Goal: Task Accomplishment & Management: Complete application form

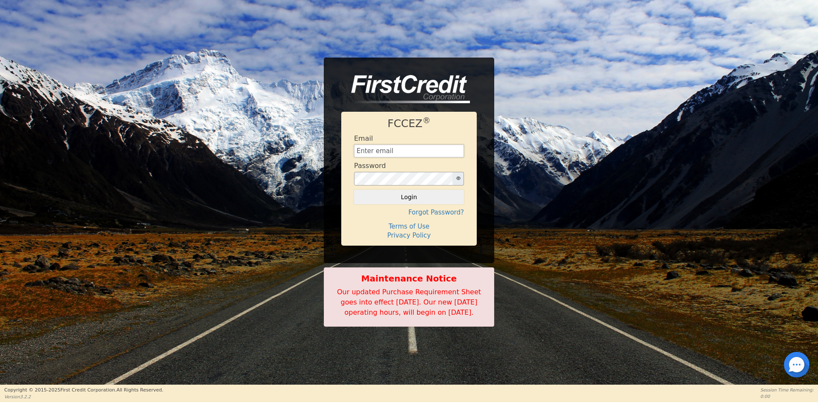
click at [399, 144] on input "text" at bounding box center [409, 150] width 110 height 13
type input "[EMAIL_ADDRESS][DOMAIN_NAME]"
click at [396, 195] on button "Login" at bounding box center [409, 197] width 110 height 14
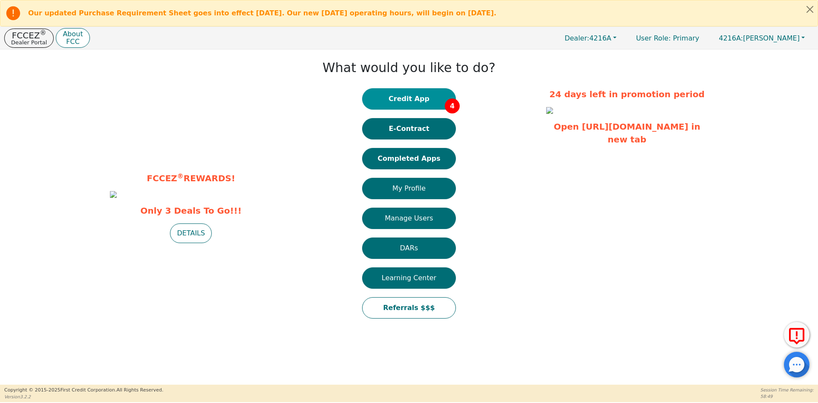
click at [404, 99] on button "Credit App 4" at bounding box center [409, 98] width 94 height 21
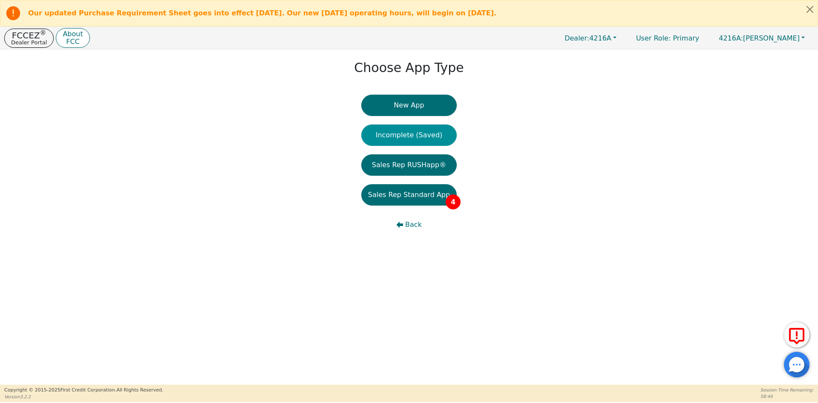
click at [423, 130] on button "Incomplete (Saved)" at bounding box center [408, 134] width 95 height 21
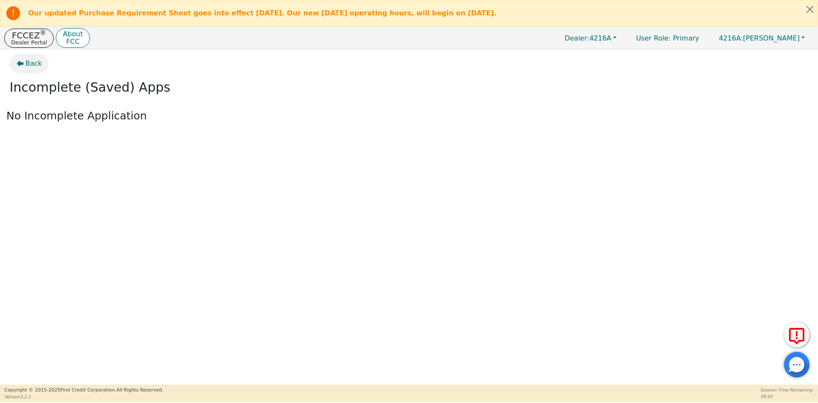
click at [21, 65] on icon "button" at bounding box center [20, 64] width 7 height 6
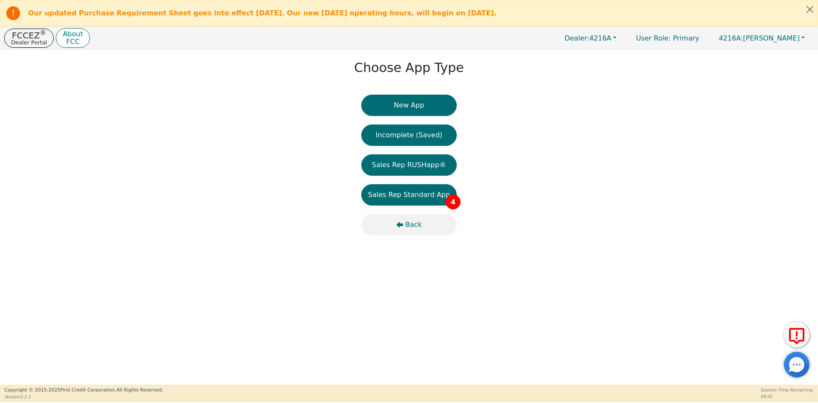
click at [408, 225] on span "Back" at bounding box center [413, 224] width 17 height 10
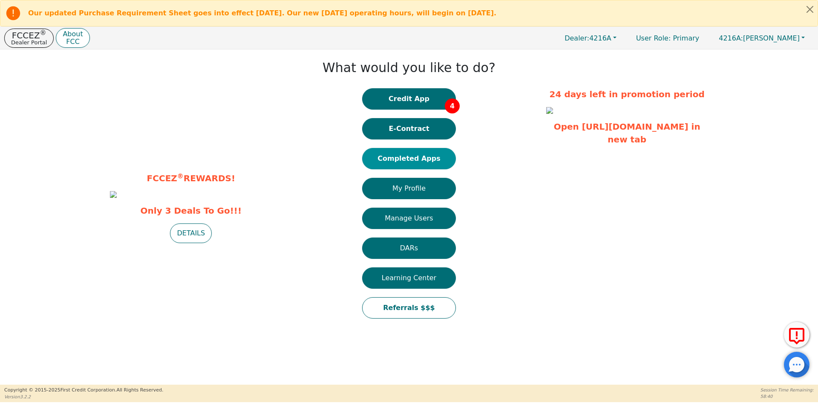
click at [403, 158] on button "Completed Apps" at bounding box center [409, 158] width 94 height 21
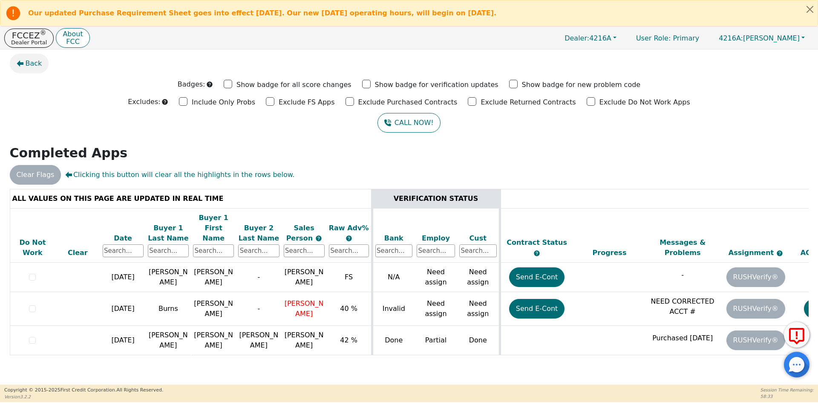
click at [38, 65] on span "Back" at bounding box center [34, 63] width 17 height 10
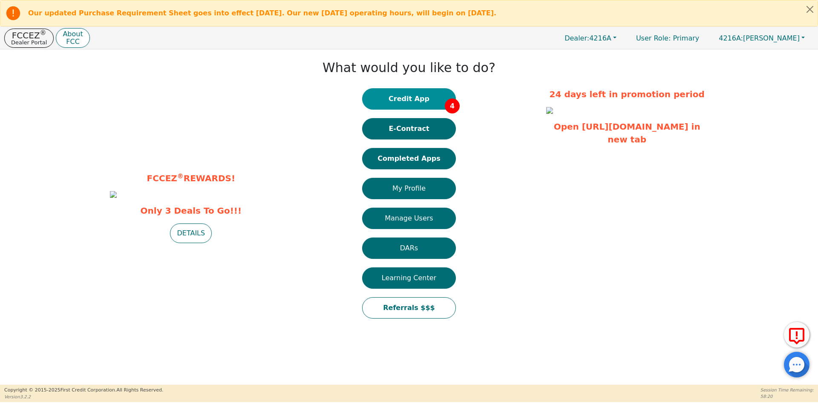
click at [412, 100] on button "Credit App 4" at bounding box center [409, 98] width 94 height 21
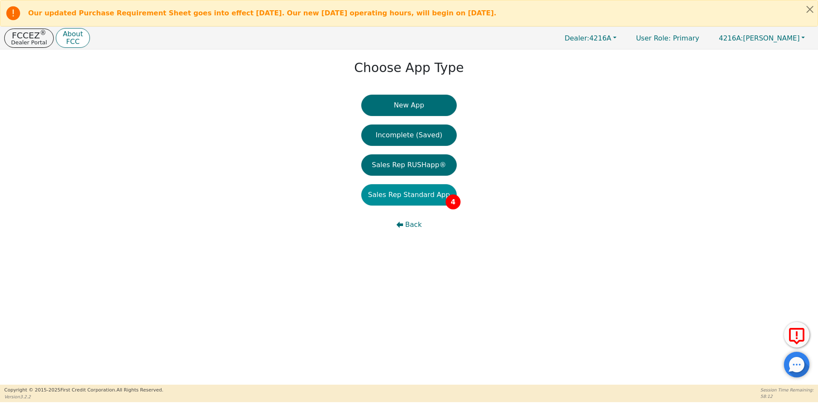
click at [432, 195] on button "Sales Rep Standard App 4" at bounding box center [408, 194] width 95 height 21
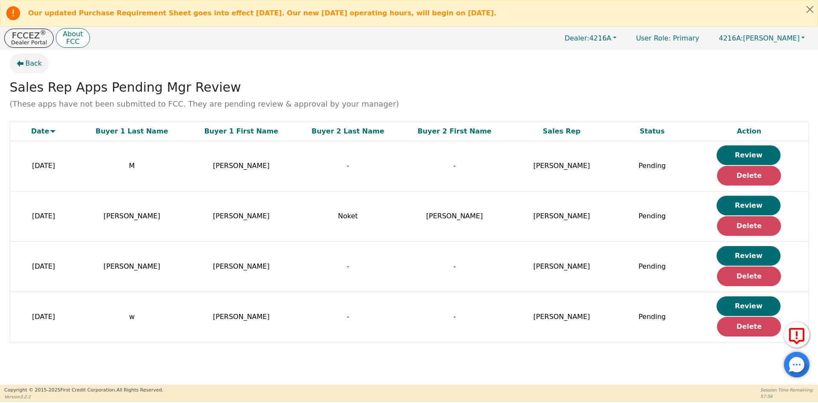
click at [25, 63] on button "Back" at bounding box center [29, 64] width 39 height 20
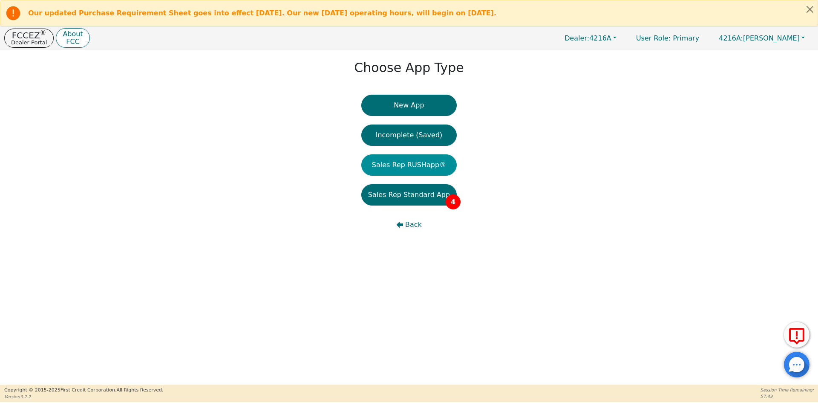
click at [418, 167] on button "Sales Rep RUSHapp®" at bounding box center [408, 164] width 95 height 21
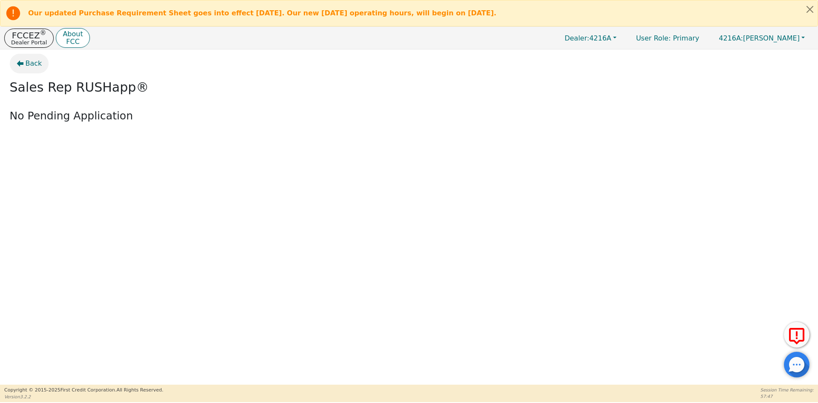
click at [34, 63] on span "Back" at bounding box center [34, 63] width 17 height 10
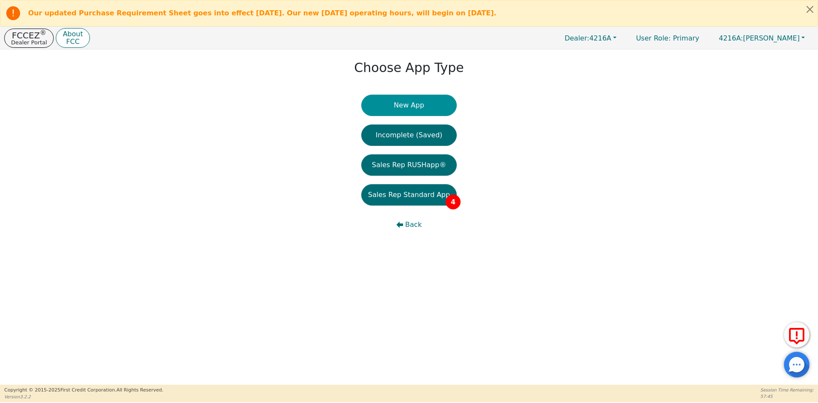
click at [418, 104] on button "New App" at bounding box center [408, 105] width 95 height 21
